Goal: Task Accomplishment & Management: Manage account settings

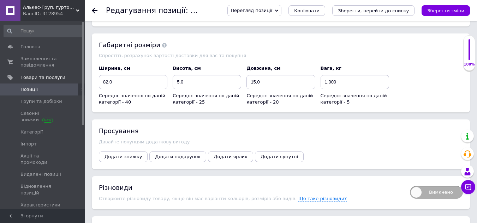
scroll to position [1116, 0]
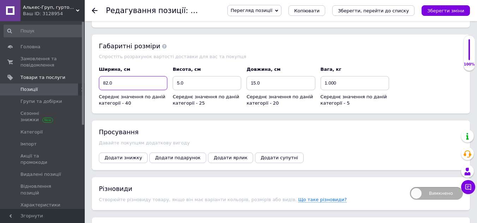
drag, startPoint x: 119, startPoint y: 78, endPoint x: 107, endPoint y: 76, distance: 12.9
click at [107, 76] on input "82.0" at bounding box center [133, 83] width 68 height 14
type input "84"
click at [459, 5] on div "Перегляд позиції Зберегти та переглянути на сайті Зберегти та переглянути на ма…" at bounding box center [344, 10] width 249 height 11
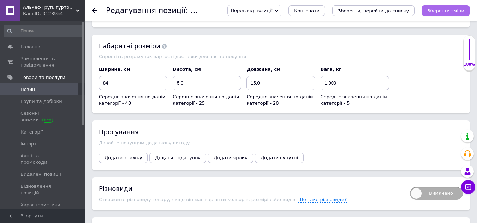
click at [458, 14] on button "Зберегти зміни" at bounding box center [445, 10] width 48 height 11
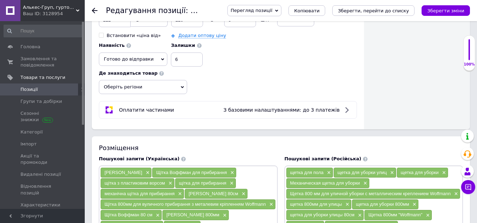
scroll to position [375, 0]
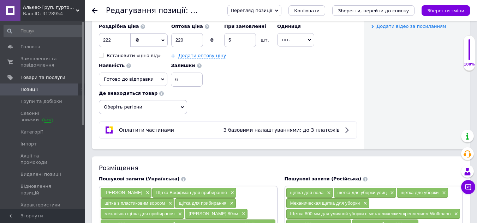
drag, startPoint x: 389, startPoint y: 15, endPoint x: 441, endPoint y: 29, distance: 53.8
click at [441, 11] on icon "Зберегти зміни" at bounding box center [445, 10] width 37 height 5
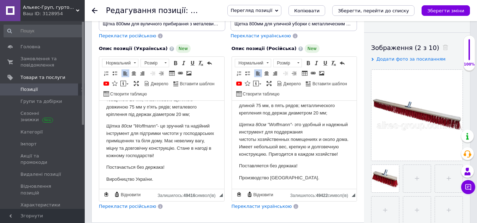
scroll to position [54, 0]
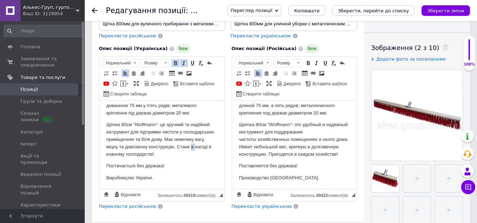
drag, startPoint x: 123, startPoint y: 153, endPoint x: 119, endPoint y: 154, distance: 4.3
click at [119, 154] on p "Щітка 80см "Woffmann" - це зручний та надійний інструмент для підтримки чистоти…" at bounding box center [161, 139] width 111 height 37
click at [133, 157] on p "Щітка 80см "Woffmann" - це зручний та надійний інструмент для підтримки чистоти…" at bounding box center [161, 139] width 111 height 37
click at [121, 154] on p "Щітка 80см "Woffmann" - це зручний та надійний інструмент для підтримки чистоти…" at bounding box center [161, 139] width 111 height 37
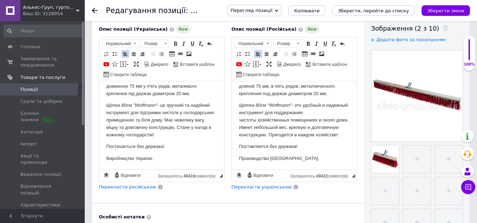
scroll to position [141, 0]
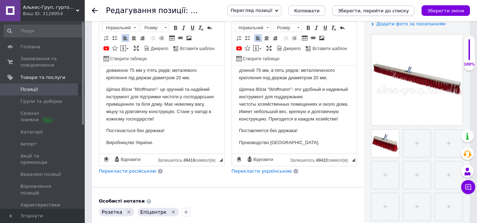
click at [387, 8] on icon "Зберегти, перейти до списку" at bounding box center [373, 10] width 71 height 5
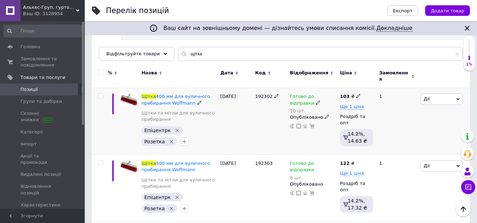
scroll to position [62, 0]
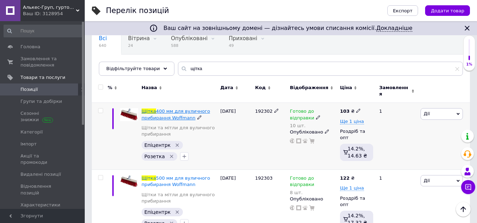
click at [175, 109] on span "400 мм для вуличного прибирання Woffmann" at bounding box center [175, 115] width 68 height 12
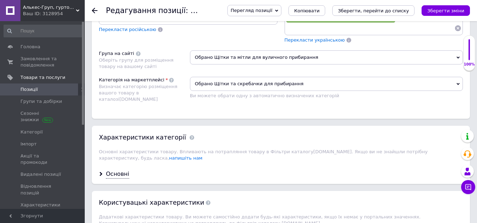
scroll to position [812, 0]
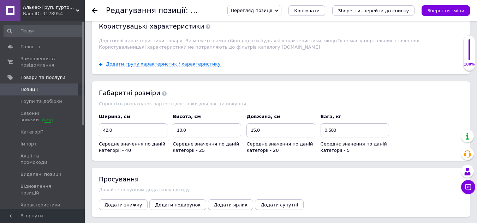
click at [386, 12] on icon "Зберегти, перейти до списку" at bounding box center [373, 10] width 71 height 5
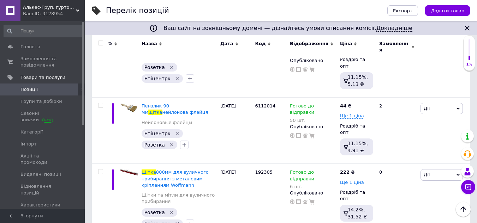
scroll to position [1164, 0]
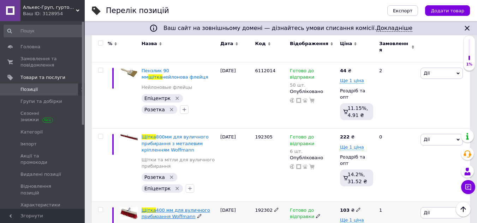
click at [182, 208] on span "400 мм для вуличного прибирання Woffmann" at bounding box center [175, 214] width 68 height 12
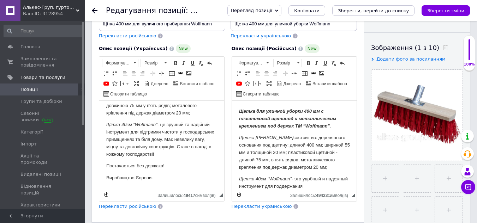
scroll to position [35, 0]
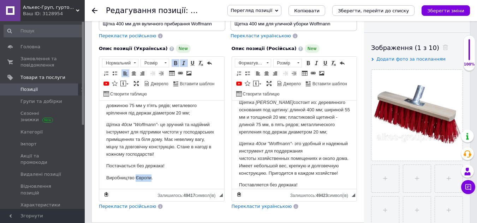
drag, startPoint x: 151, startPoint y: 175, endPoint x: 136, endPoint y: 175, distance: 15.5
click at [136, 175] on p "Виробництво Європи." at bounding box center [161, 178] width 111 height 7
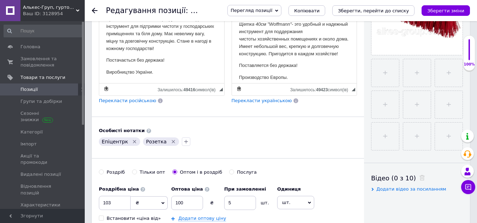
scroll to position [62, 0]
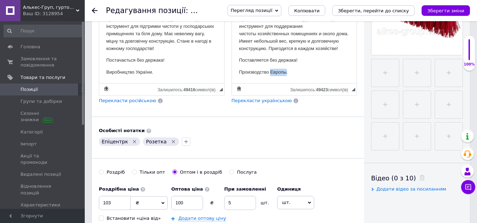
drag, startPoint x: 285, startPoint y: 73, endPoint x: 269, endPoint y: 74, distance: 16.2
click at [269, 74] on p "Производство Европы." at bounding box center [294, 72] width 111 height 7
click at [454, 10] on icon "Зберегти зміни" at bounding box center [445, 10] width 37 height 5
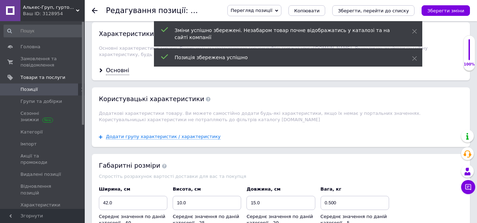
scroll to position [670, 0]
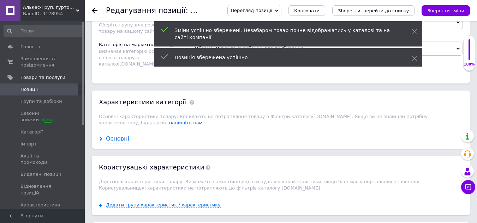
click at [112, 135] on div "Основні" at bounding box center [117, 139] width 23 height 8
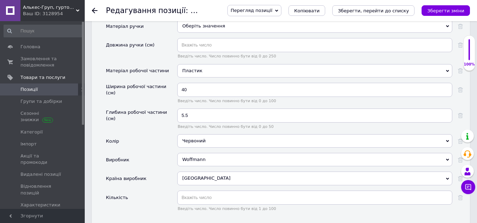
scroll to position [882, 0]
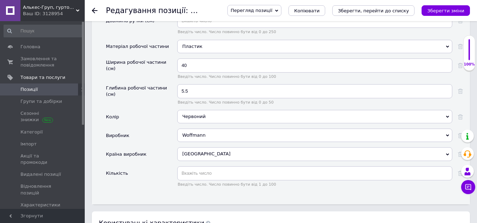
click at [203, 148] on div "[GEOGRAPHIC_DATA]" at bounding box center [314, 153] width 275 height 13
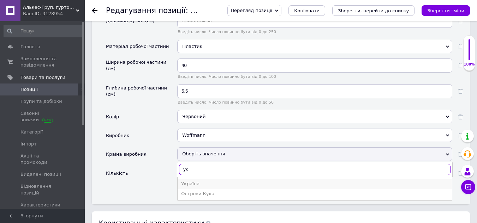
type input "ук"
click at [197, 181] on div "Україна" at bounding box center [314, 184] width 267 height 6
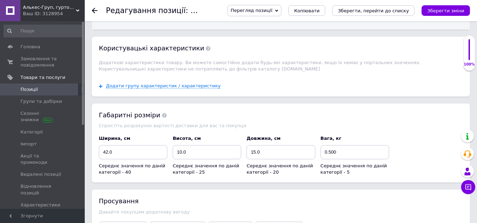
scroll to position [1059, 0]
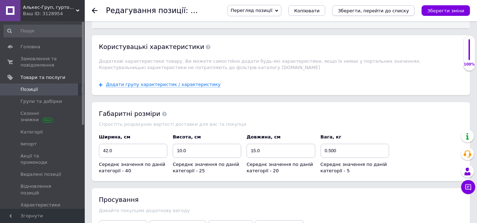
click at [386, 8] on icon "Зберегти, перейти до списку" at bounding box center [373, 10] width 71 height 5
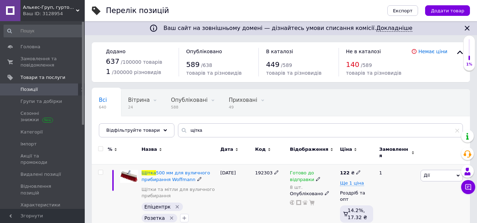
scroll to position [35, 0]
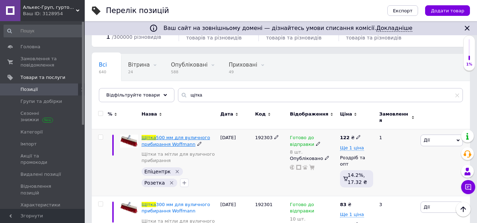
click at [186, 135] on span "500 мм для вуличного прибирання Woffmann" at bounding box center [175, 141] width 68 height 12
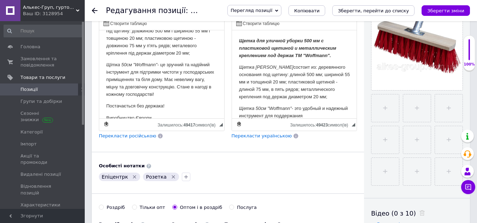
scroll to position [54, 0]
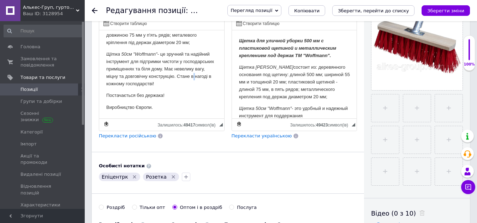
click at [120, 83] on p "Щітка 50см "Woffmann" - це зручний та надійний інструмент для підтримки чистоти…" at bounding box center [161, 69] width 111 height 37
drag, startPoint x: 138, startPoint y: 82, endPoint x: 105, endPoint y: 81, distance: 33.2
click at [105, 81] on html "Щітка для вуличного прибирання 500 мм із пластиковою щетиною та металевим кріпл…" at bounding box center [161, 47] width 125 height 143
click at [106, 83] on html "Щітка для вуличного прибирання 500 мм із пластиковою щетиною та металевим кріпл…" at bounding box center [161, 47] width 125 height 143
drag, startPoint x: 145, startPoint y: 83, endPoint x: 136, endPoint y: 83, distance: 9.5
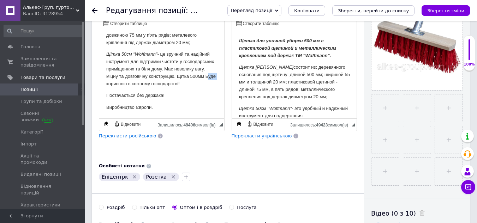
click at [136, 83] on p "Щітка 50см "Woffmann" - це зручний та надійний інструмент для підтримки чистоти…" at bounding box center [161, 69] width 111 height 37
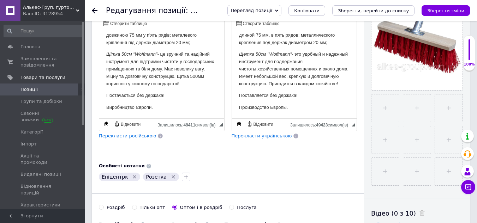
scroll to position [62, 0]
click at [297, 74] on p "Щетка 50см "Woffmann" - это удобный и надежный инструмент для поддержания чисто…" at bounding box center [294, 69] width 111 height 37
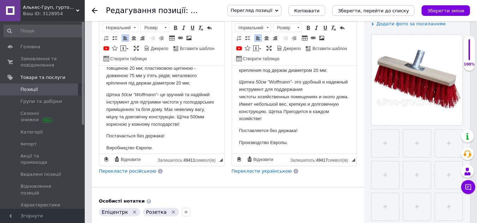
scroll to position [54, 0]
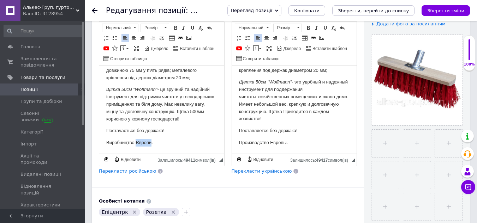
drag, startPoint x: 151, startPoint y: 141, endPoint x: 137, endPoint y: 141, distance: 14.1
click at [137, 141] on p "Виробництво Європи." at bounding box center [161, 142] width 111 height 7
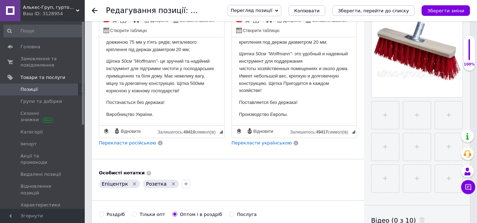
scroll to position [176, 0]
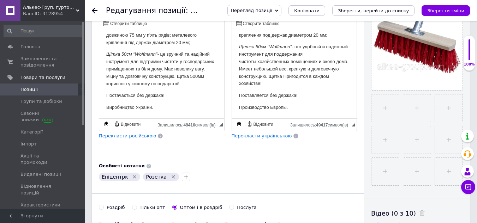
drag, startPoint x: 287, startPoint y: 107, endPoint x: 271, endPoint y: 108, distance: 15.9
click at [271, 108] on p "Производство Европы." at bounding box center [294, 107] width 111 height 7
drag, startPoint x: 270, startPoint y: 107, endPoint x: 286, endPoint y: 108, distance: 15.9
click at [286, 108] on p "Производство Европы." at bounding box center [294, 107] width 111 height 7
drag, startPoint x: 440, startPoint y: 11, endPoint x: 430, endPoint y: 16, distance: 11.0
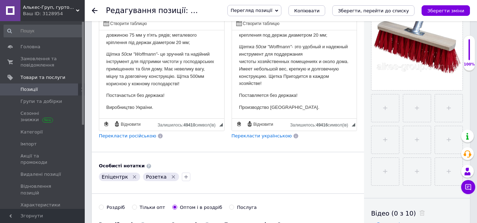
click at [440, 11] on icon "Зберегти зміни" at bounding box center [445, 10] width 37 height 5
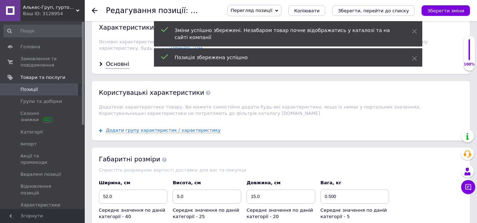
scroll to position [706, 0]
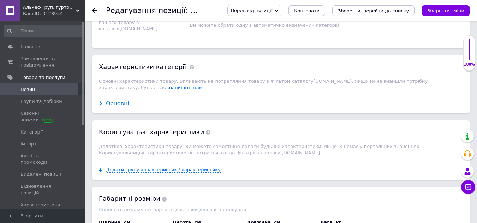
click at [106, 100] on div "Основні" at bounding box center [117, 104] width 23 height 8
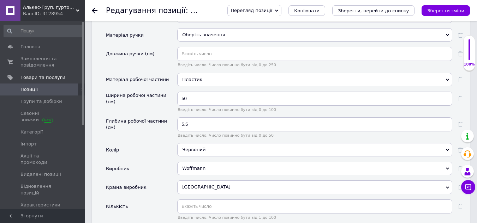
scroll to position [882, 0]
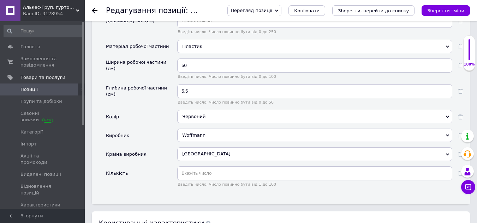
drag, startPoint x: 201, startPoint y: 150, endPoint x: 185, endPoint y: 149, distance: 16.6
click at [185, 149] on div "[GEOGRAPHIC_DATA]" at bounding box center [314, 153] width 275 height 13
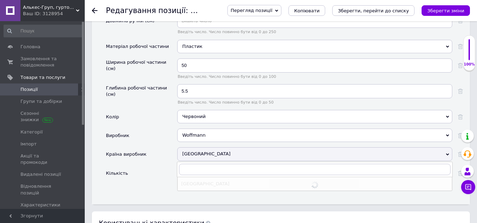
click at [187, 149] on div "[GEOGRAPHIC_DATA]" at bounding box center [314, 153] width 275 height 13
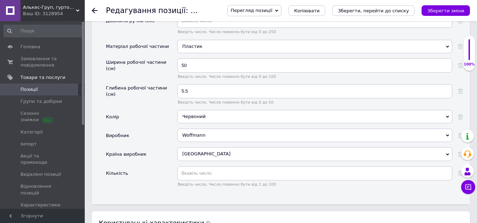
click at [189, 148] on div "[GEOGRAPHIC_DATA]" at bounding box center [314, 153] width 275 height 13
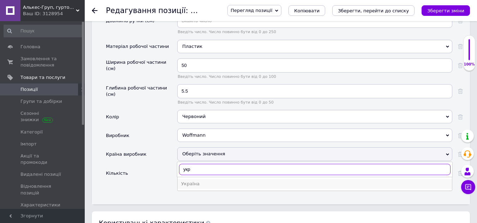
type input "укр"
click at [193, 181] on div "Україна" at bounding box center [314, 184] width 267 height 6
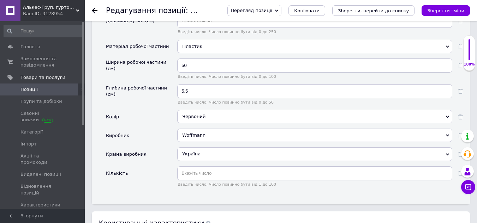
click at [448, 12] on icon "Зберегти зміни" at bounding box center [445, 10] width 37 height 5
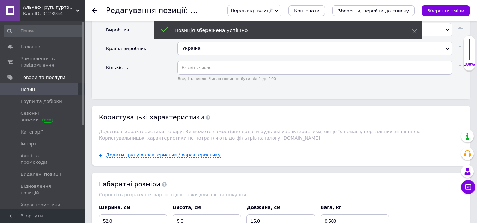
scroll to position [1059, 0]
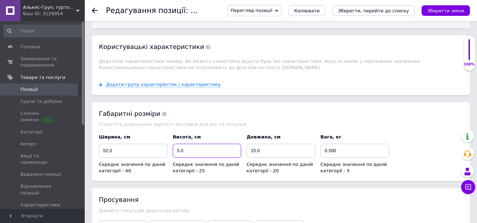
drag, startPoint x: 193, startPoint y: 146, endPoint x: 173, endPoint y: 147, distance: 20.1
click at [173, 147] on input "5.0" at bounding box center [207, 151] width 68 height 14
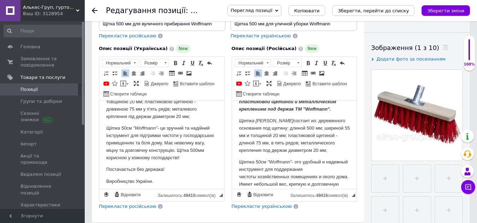
scroll to position [54, 0]
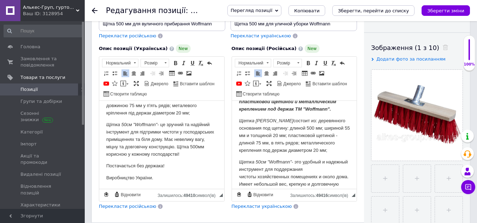
type input "8"
click at [136, 156] on p "Щітка 50см "Woffmann" - це зручний та надійний інструмент для підтримки чистоти…" at bounding box center [161, 139] width 111 height 37
click at [135, 153] on p "Щітка 50см "Woffmann" - це зручний та надійний інструмент для підтримки чистоти…" at bounding box center [161, 139] width 111 height 37
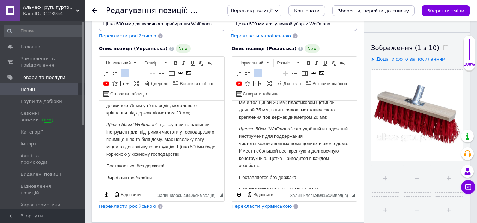
scroll to position [62, 0]
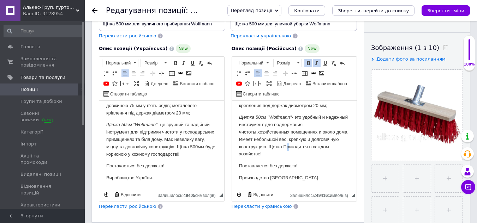
click at [312, 145] on p "Щетка 50см "Woffmann" - это удобный и надежный инструмент для поддержания чисто…" at bounding box center [294, 136] width 111 height 44
click at [452, 8] on icon "Зберегти зміни" at bounding box center [445, 10] width 37 height 5
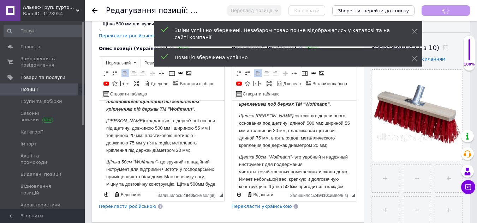
scroll to position [17, 0]
click at [364, 11] on icon "Зберегти, перейти до списку" at bounding box center [373, 10] width 71 height 5
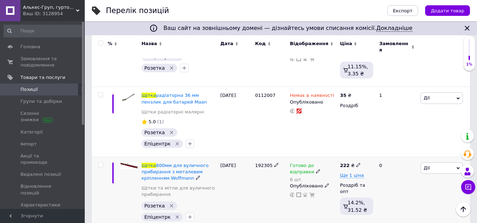
scroll to position [1094, 0]
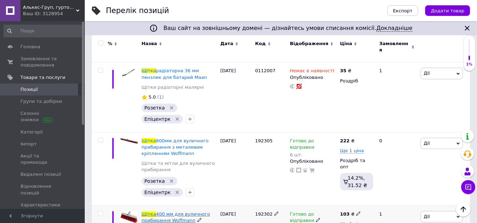
click at [177, 212] on span "400 мм для вуличного прибирання Woffmann" at bounding box center [175, 218] width 68 height 12
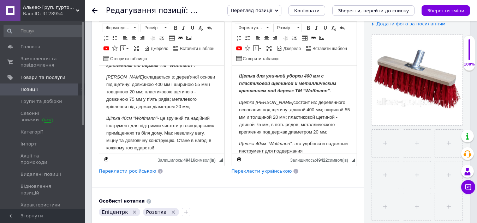
scroll to position [54, 0]
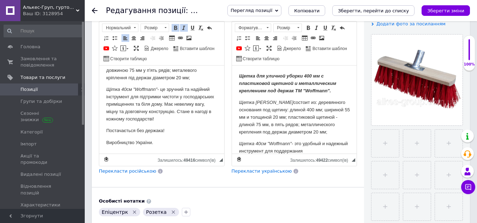
click at [137, 117] on p "Щітка 40см "Woffmann" - це зручний та надійний інструмент для підтримки чистоти…" at bounding box center [161, 104] width 111 height 37
drag, startPoint x: 138, startPoint y: 117, endPoint x: 101, endPoint y: 116, distance: 36.7
click at [101, 116] on html "Щітка для вуличного прибирання 400 мм із пластиковою щетиною та металевим кріпл…" at bounding box center [161, 82] width 125 height 143
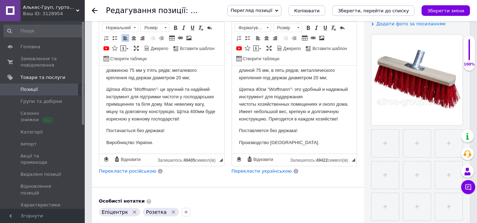
scroll to position [62, 0]
click at [298, 111] on p "Щетка 40см "Woffmann" - это удобный и надежный инструмент для поддержания чисто…" at bounding box center [294, 104] width 111 height 37
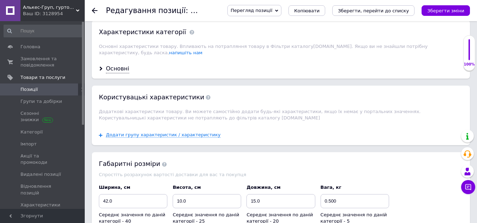
scroll to position [741, 0]
click at [116, 65] on div "Основні" at bounding box center [117, 69] width 23 height 8
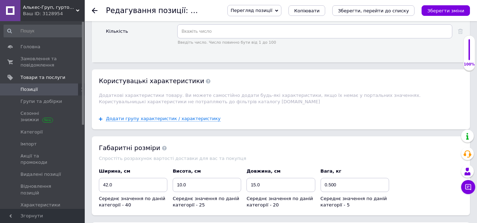
scroll to position [1094, 0]
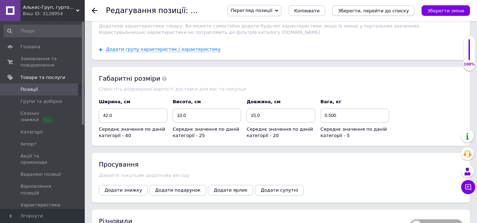
click at [381, 11] on icon "Зберегти, перейти до списку" at bounding box center [373, 10] width 71 height 5
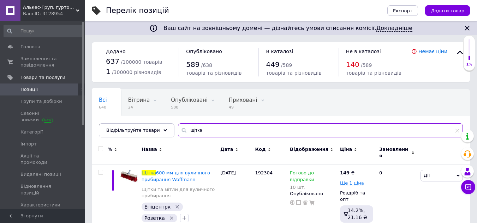
drag, startPoint x: 199, startPoint y: 127, endPoint x: 166, endPoint y: 130, distance: 33.0
click at [168, 131] on div "Всі 640 Вітрина 24 Видалити Редагувати Опубліковані 588 Видалити Редагувати При…" at bounding box center [281, 113] width 378 height 48
type input "щітка"
drag, startPoint x: 207, startPoint y: 132, endPoint x: 140, endPoint y: 115, distance: 68.9
click at [153, 123] on div "Всі 640 Вітрина 24 Видалити Редагувати Опубліковані 588 Видалити Редагувати При…" at bounding box center [281, 113] width 378 height 48
